Goal: Information Seeking & Learning: Learn about a topic

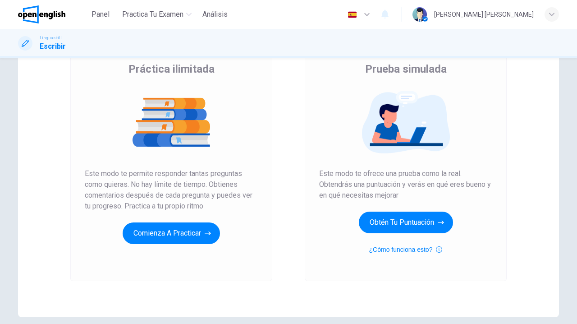
scroll to position [89, 0]
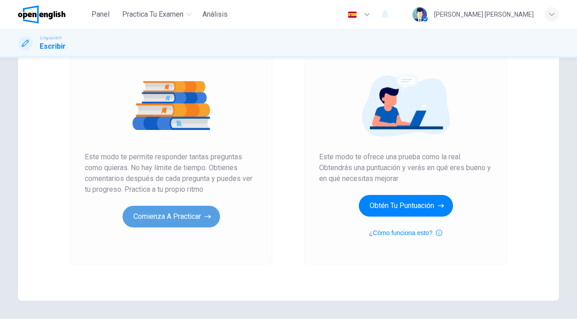
click at [184, 216] on button "Comienza a practicar" at bounding box center [171, 217] width 97 height 22
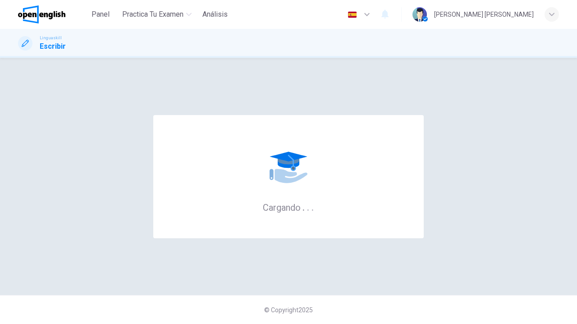
scroll to position [0, 0]
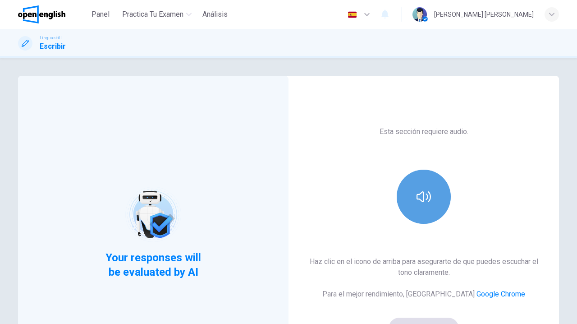
click at [450, 189] on button "button" at bounding box center [424, 197] width 54 height 54
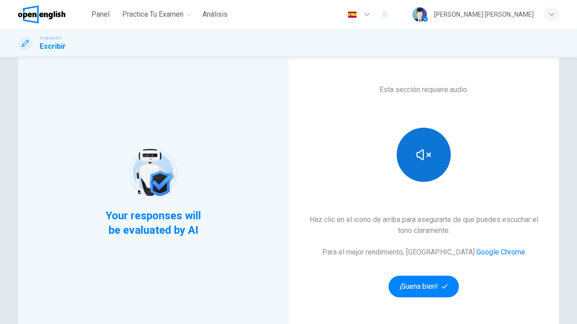
scroll to position [56, 0]
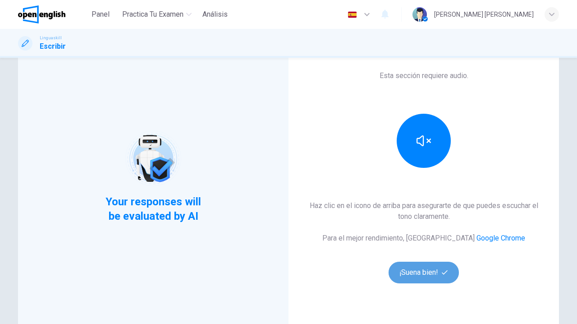
click at [423, 267] on button "¡Suena bien!" at bounding box center [424, 273] width 70 height 22
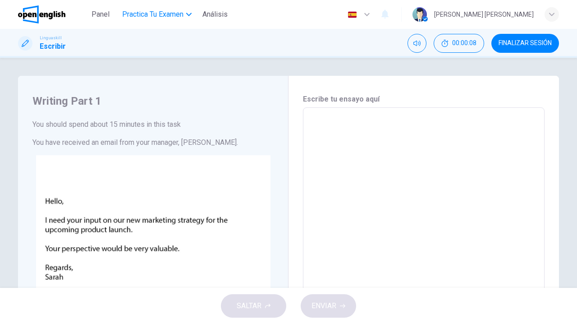
scroll to position [0, 0]
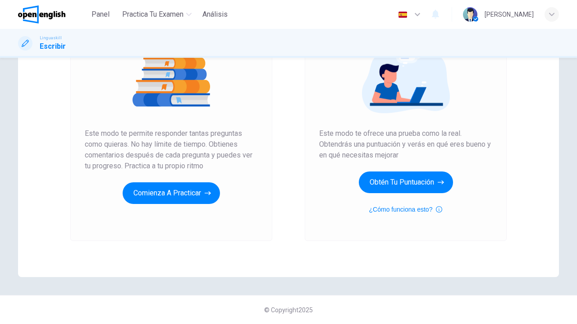
scroll to position [112, 0]
click at [199, 188] on button "Comienza a practicar" at bounding box center [171, 193] width 97 height 22
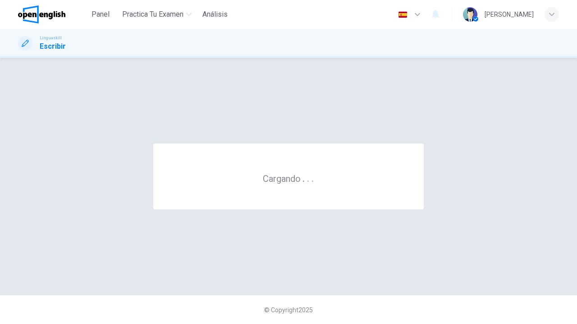
scroll to position [0, 0]
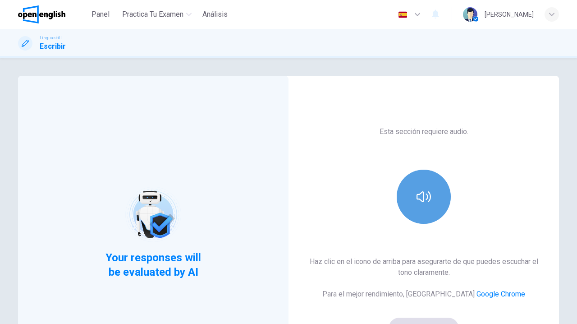
click at [412, 188] on button "button" at bounding box center [424, 197] width 54 height 54
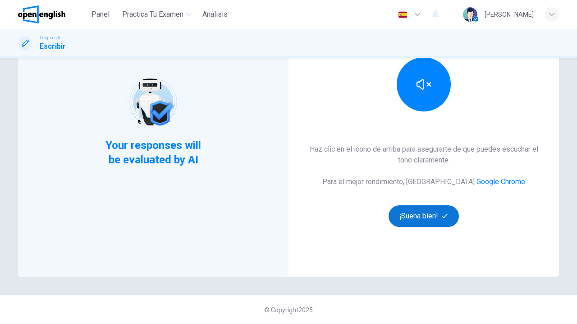
scroll to position [112, 0]
click at [426, 218] on button "¡Suena bien!" at bounding box center [424, 216] width 70 height 22
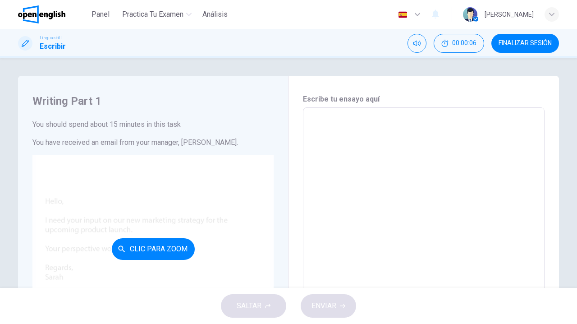
scroll to position [0, 0]
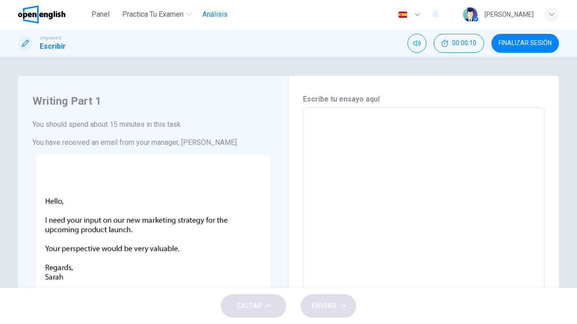
click at [224, 16] on span "Análisis" at bounding box center [214, 14] width 25 height 11
